Goal: Information Seeking & Learning: Learn about a topic

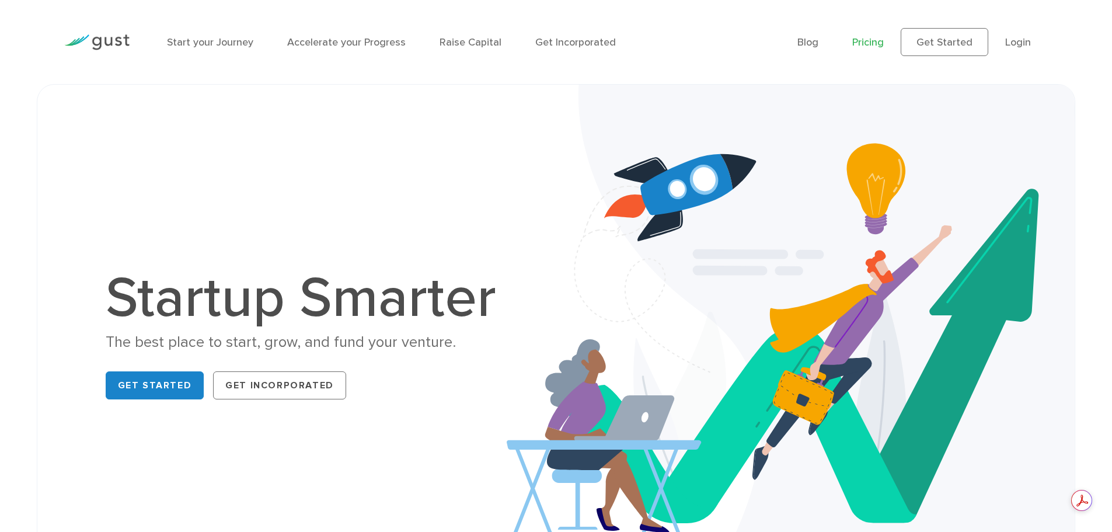
click at [862, 40] on link "Pricing" at bounding box center [869, 42] width 32 height 12
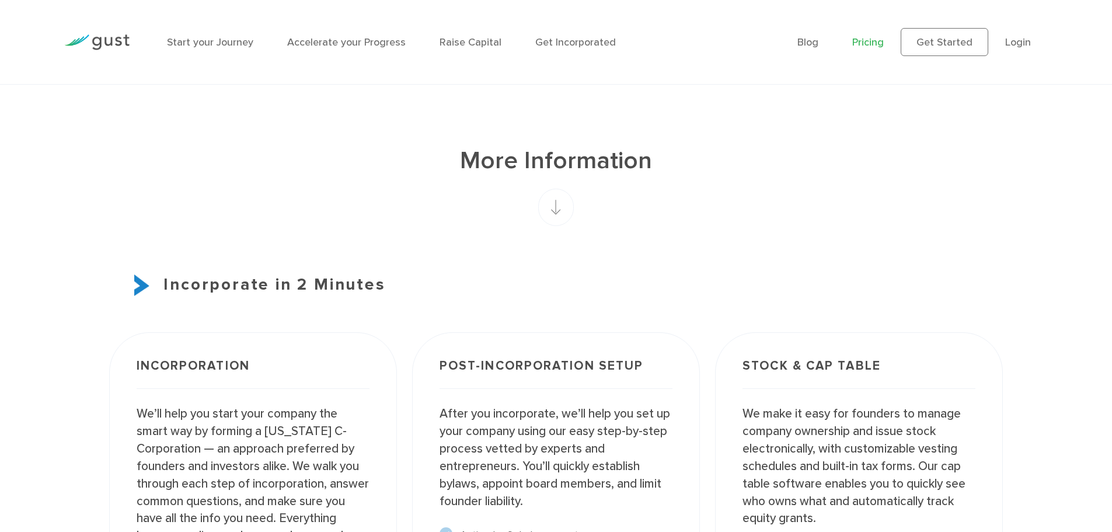
scroll to position [818, 0]
